Goal: Information Seeking & Learning: Learn about a topic

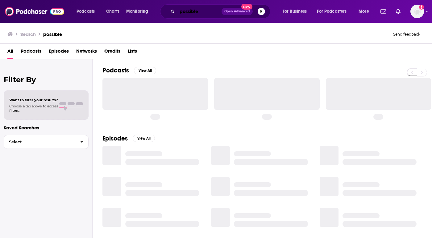
click at [200, 9] on input "possible" at bounding box center [199, 11] width 44 height 10
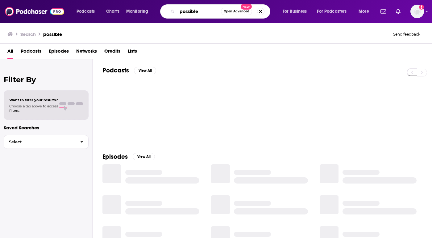
click at [200, 9] on input "possible" at bounding box center [199, 11] width 44 height 10
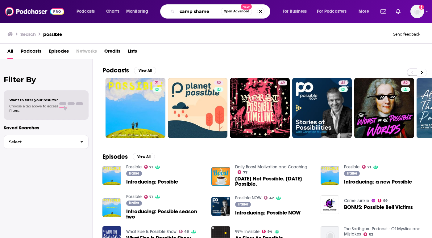
type input "camp shame"
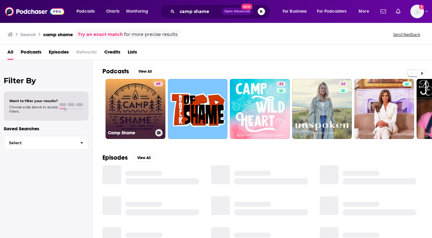
click at [131, 111] on link "69 Camp Shame" at bounding box center [136, 109] width 60 height 60
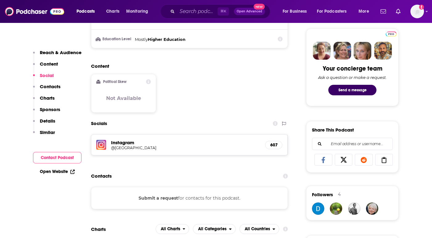
click at [46, 95] on p "Charts" at bounding box center [47, 98] width 15 height 6
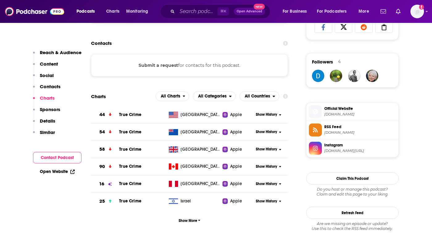
scroll to position [479, 0]
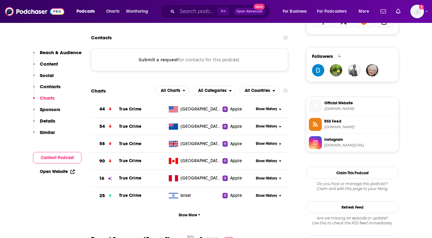
click at [266, 107] on div "Show History" at bounding box center [271, 108] width 34 height 15
click at [265, 109] on span "Show History" at bounding box center [266, 108] width 21 height 5
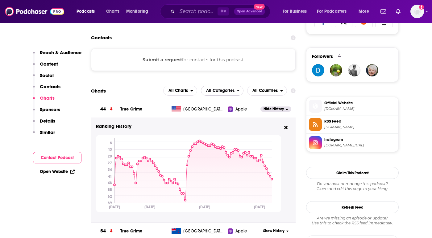
click at [216, 91] on span "All Categories" at bounding box center [220, 90] width 28 height 4
click at [190, 93] on span "All Charts" at bounding box center [177, 91] width 27 height 11
click at [187, 111] on span "Apple Charts" at bounding box center [180, 109] width 26 height 4
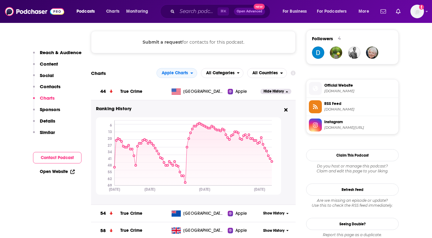
scroll to position [497, 0]
click at [220, 76] on span "All Categories" at bounding box center [219, 73] width 36 height 11
click at [216, 93] on span "Top Podcasts" at bounding box center [222, 92] width 35 height 4
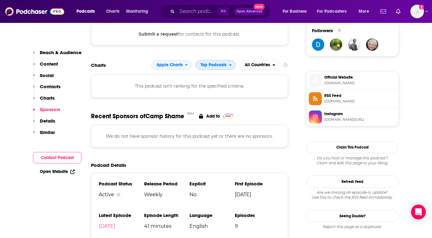
scroll to position [502, 0]
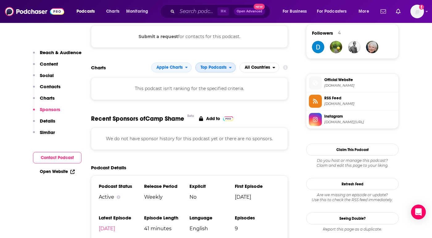
click at [220, 70] on span "Top Podcasts" at bounding box center [214, 67] width 26 height 4
click at [214, 92] on span "True Crime" at bounding box center [215, 94] width 32 height 4
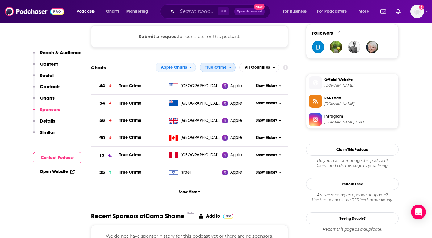
click at [211, 69] on span "True Crime" at bounding box center [216, 67] width 22 height 4
click at [213, 80] on span "All Categories" at bounding box center [218, 79] width 28 height 4
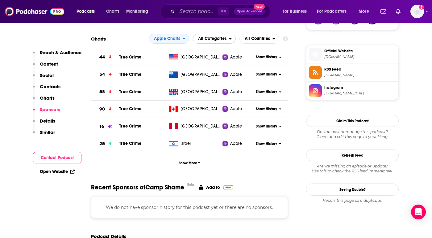
scroll to position [537, 0]
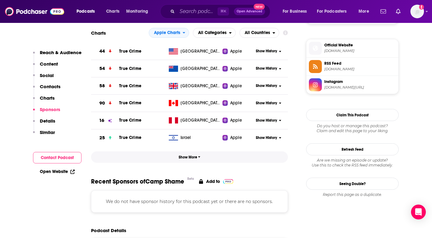
click at [193, 157] on span "Show More" at bounding box center [190, 157] width 22 height 4
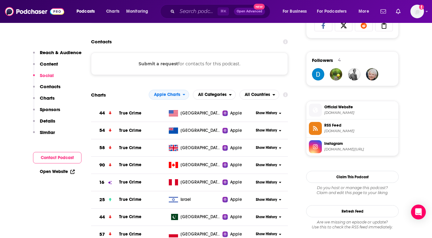
scroll to position [506, 0]
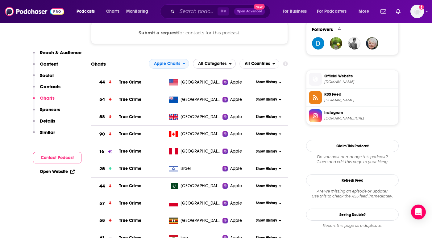
click at [213, 65] on span "All Categories" at bounding box center [212, 63] width 28 height 4
click at [260, 64] on span "All Countries" at bounding box center [257, 63] width 25 height 4
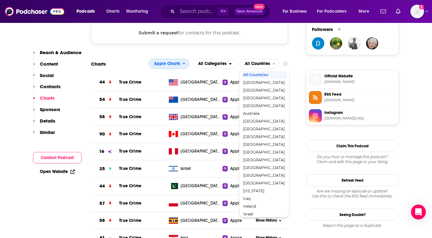
click at [187, 66] on div "open menu" at bounding box center [186, 63] width 6 height 4
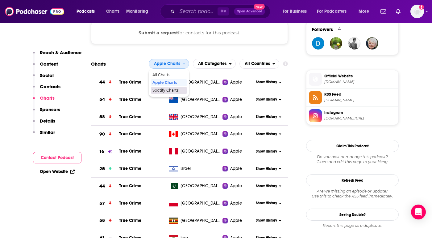
click at [172, 91] on span "Spotify Charts" at bounding box center [169, 90] width 33 height 4
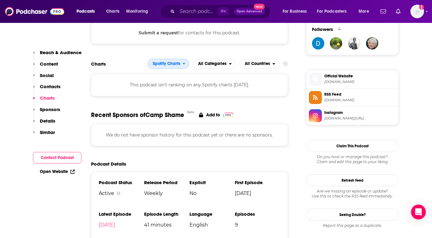
click at [165, 66] on span "Spotify Charts" at bounding box center [166, 63] width 27 height 4
click at [161, 83] on span "Apple Charts" at bounding box center [168, 83] width 34 height 4
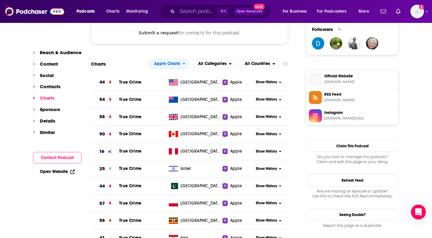
click at [160, 66] on span "Apple Charts" at bounding box center [167, 63] width 26 height 4
click at [160, 76] on span "All Charts" at bounding box center [169, 75] width 33 height 4
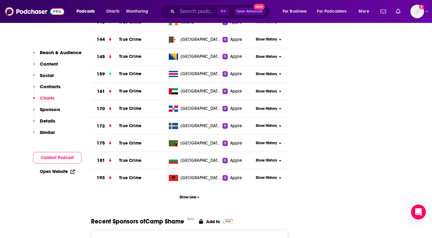
scroll to position [920, 0]
